Goal: Browse casually: Explore the website without a specific task or goal

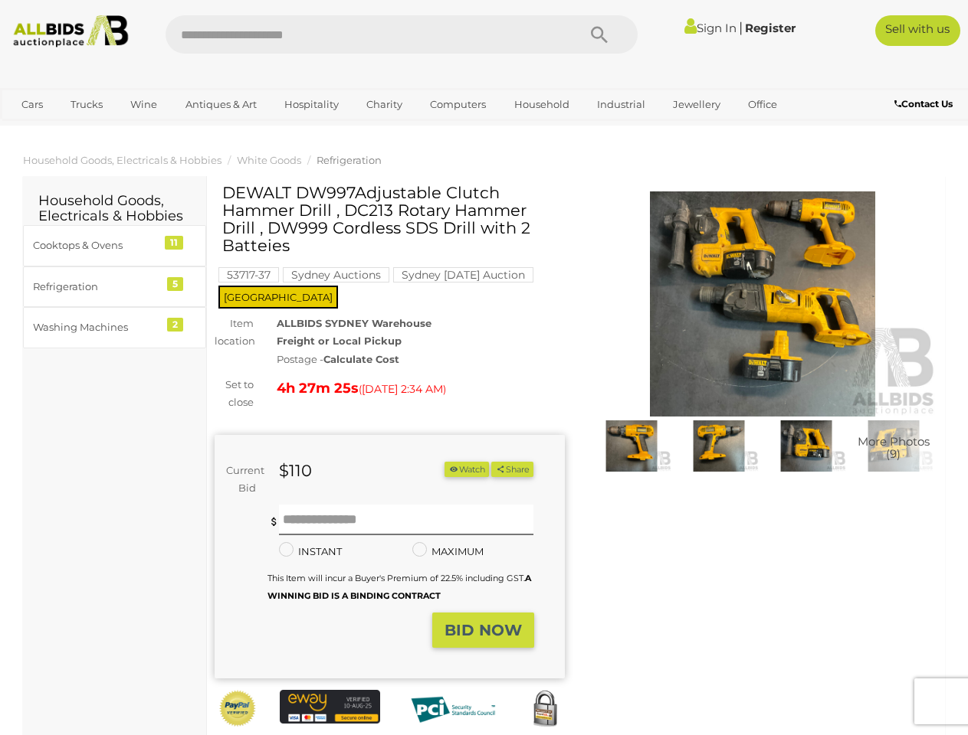
click at [483, 368] on div "Postage - Calculate Cost" at bounding box center [420, 360] width 287 height 18
click at [599, 34] on icon "Search" at bounding box center [599, 35] width 17 height 23
click at [32, 104] on link "Cars" at bounding box center [31, 104] width 41 height 25
click at [87, 104] on link "Trucks" at bounding box center [87, 104] width 52 height 25
click at [143, 104] on link "Wine" at bounding box center [143, 104] width 47 height 25
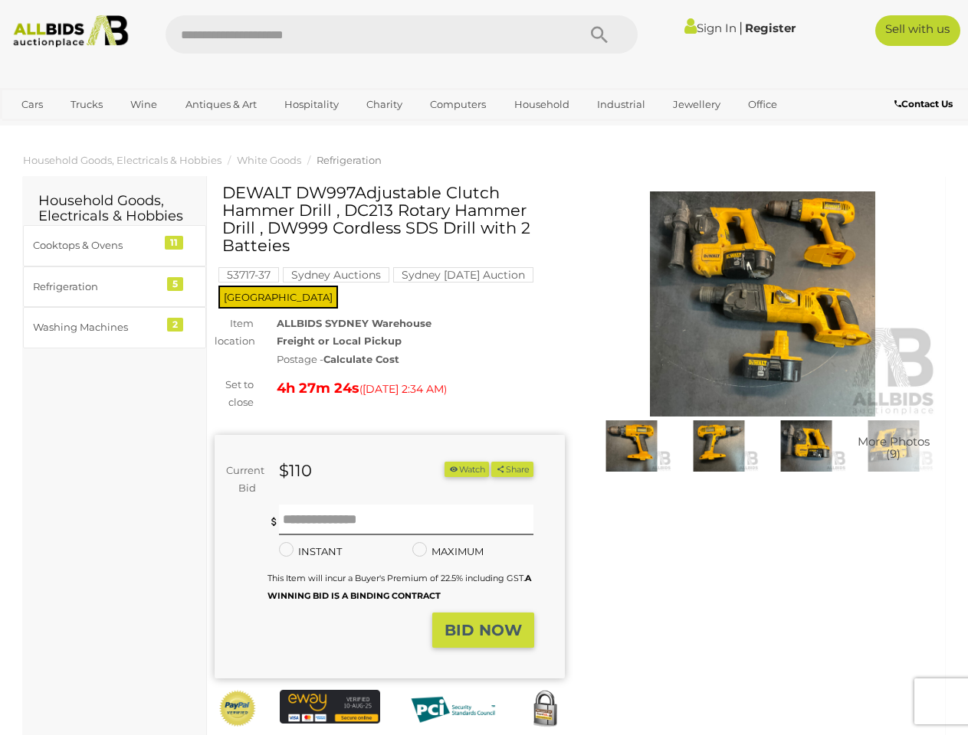
click at [220, 104] on link "Antiques & Art" at bounding box center [220, 104] width 91 height 25
click at [310, 104] on link "Hospitality" at bounding box center [311, 104] width 74 height 25
click at [383, 104] on link "Charity" at bounding box center [384, 104] width 56 height 25
click at [456, 104] on link "Computers" at bounding box center [458, 104] width 76 height 25
click at [539, 104] on link "Household" at bounding box center [541, 104] width 75 height 25
